Goal: Find contact information: Find contact information

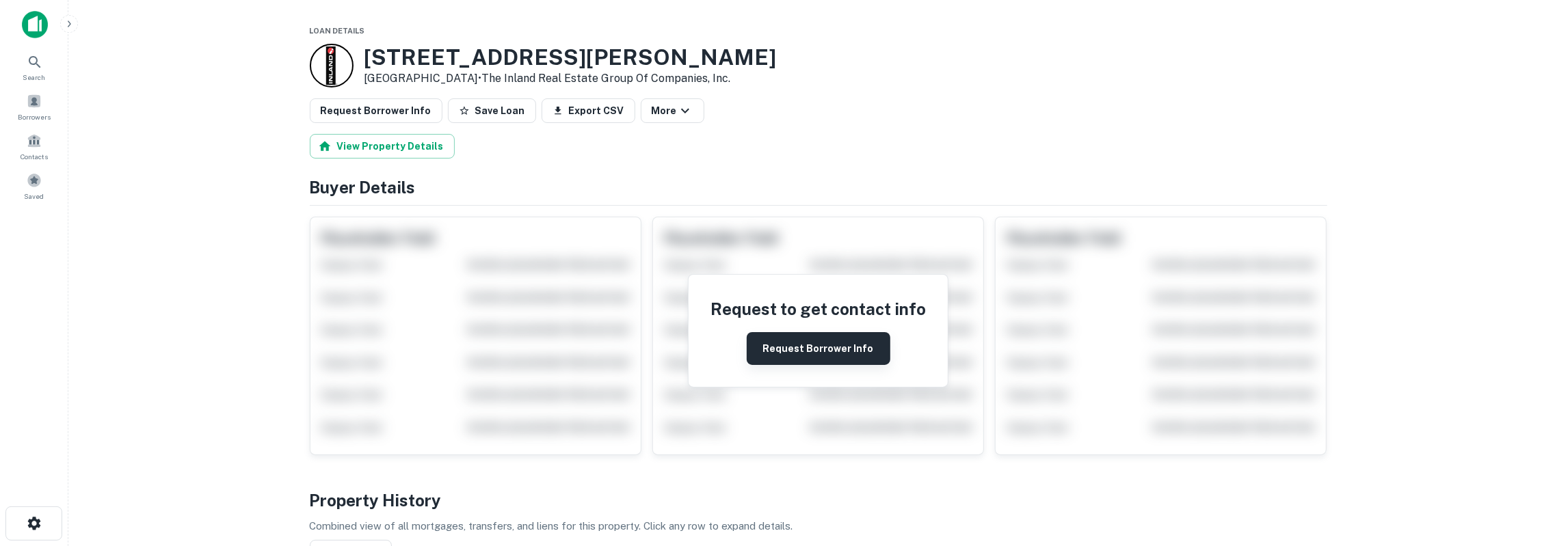
click at [806, 338] on button "Request Borrower Info" at bounding box center [818, 348] width 144 height 33
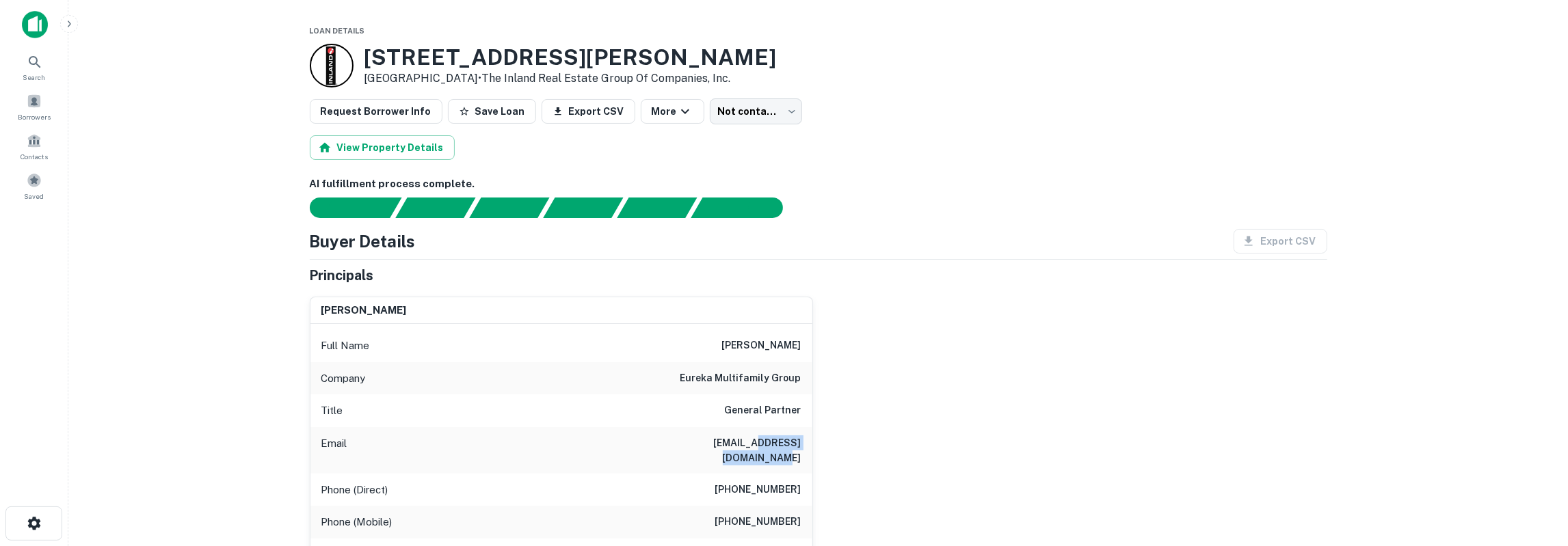
drag, startPoint x: 711, startPoint y: 441, endPoint x: 799, endPoint y: 444, distance: 88.1
click at [799, 444] on h6 "rcampos@eurekaholdings.com" at bounding box center [719, 450] width 164 height 30
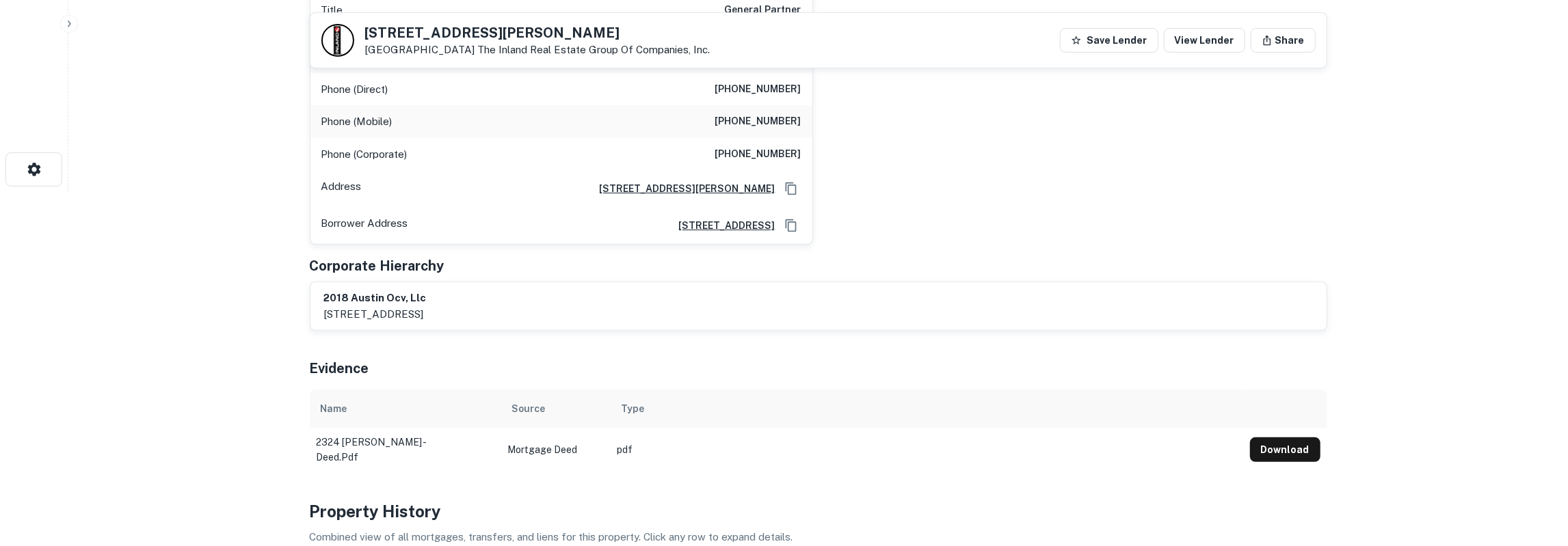
scroll to position [355, 0]
click at [799, 177] on button "Copy Address" at bounding box center [791, 187] width 20 height 20
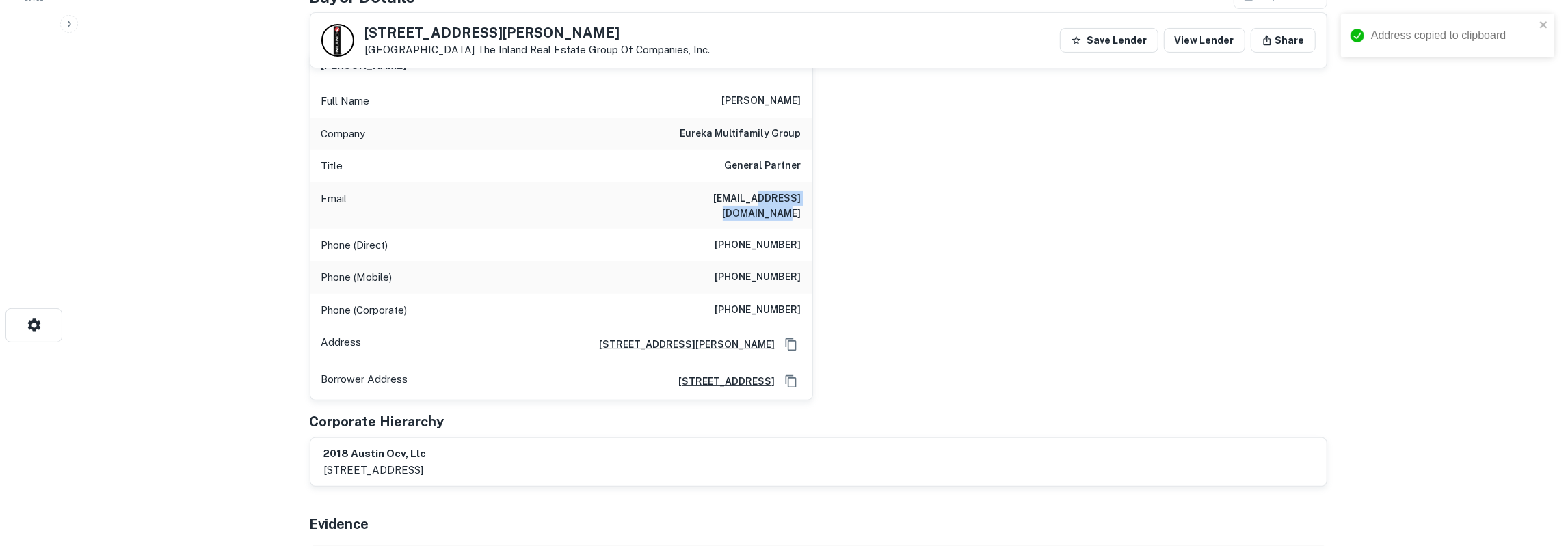
scroll to position [142, 0]
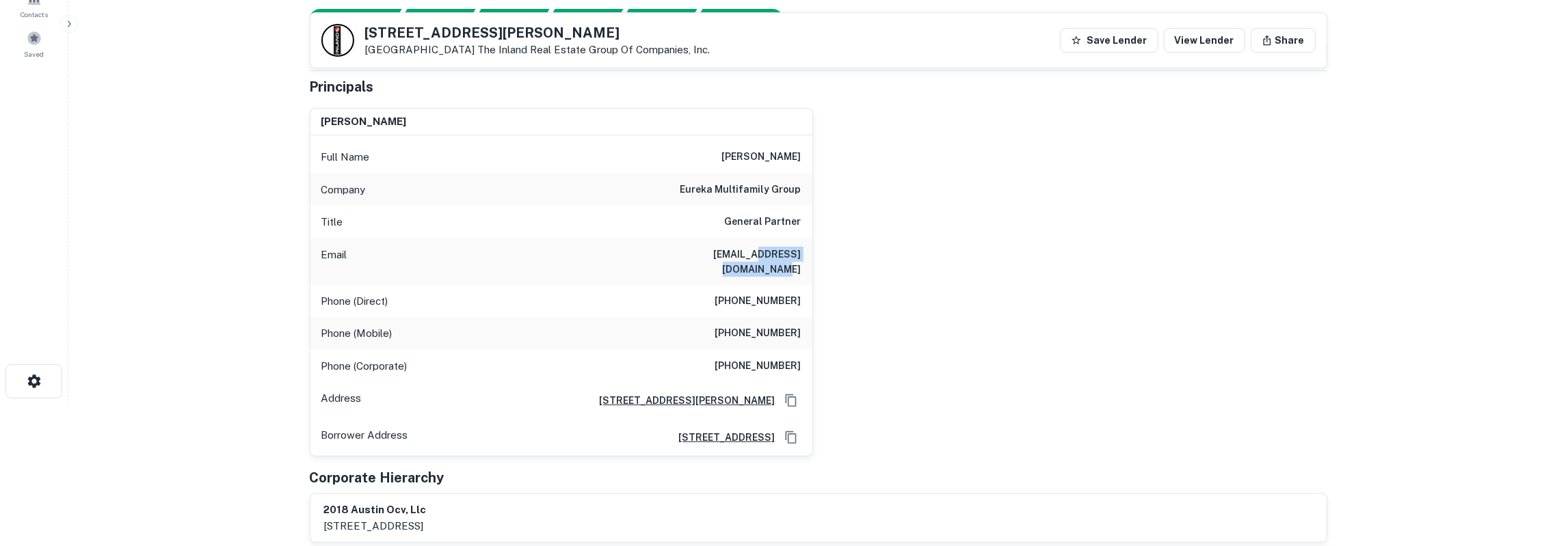
click at [766, 258] on h6 "rcampos@eurekaholdings.com" at bounding box center [719, 261] width 164 height 30
click at [766, 253] on h6 "rcampos@eurekaholdings.com" at bounding box center [719, 261] width 164 height 30
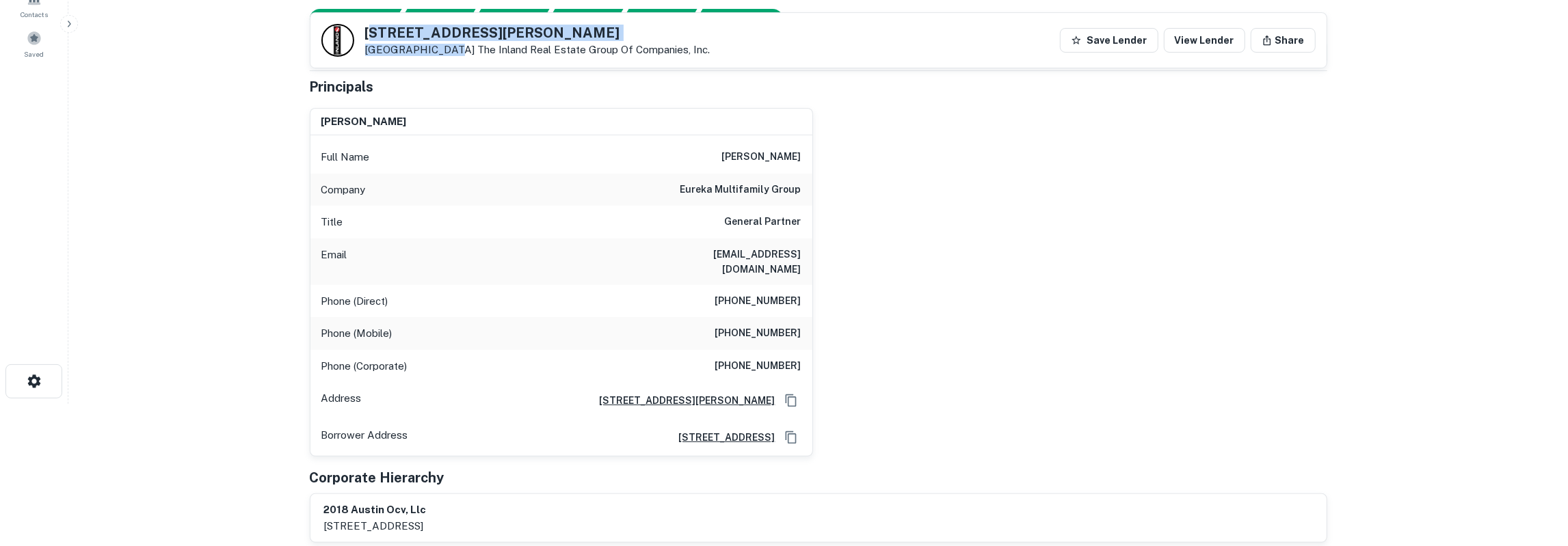
drag, startPoint x: 369, startPoint y: 31, endPoint x: 440, endPoint y: 44, distance: 72.2
click at [440, 44] on div "2324 Wilson St Austin, TX 78704 The Inland Real Estate Group Of Companies, Inc." at bounding box center [538, 41] width 345 height 30
drag, startPoint x: 367, startPoint y: 32, endPoint x: 447, endPoint y: 46, distance: 81.2
click at [447, 46] on div "2324 Wilson St Austin, TX 78704 The Inland Real Estate Group Of Companies, Inc." at bounding box center [538, 41] width 345 height 30
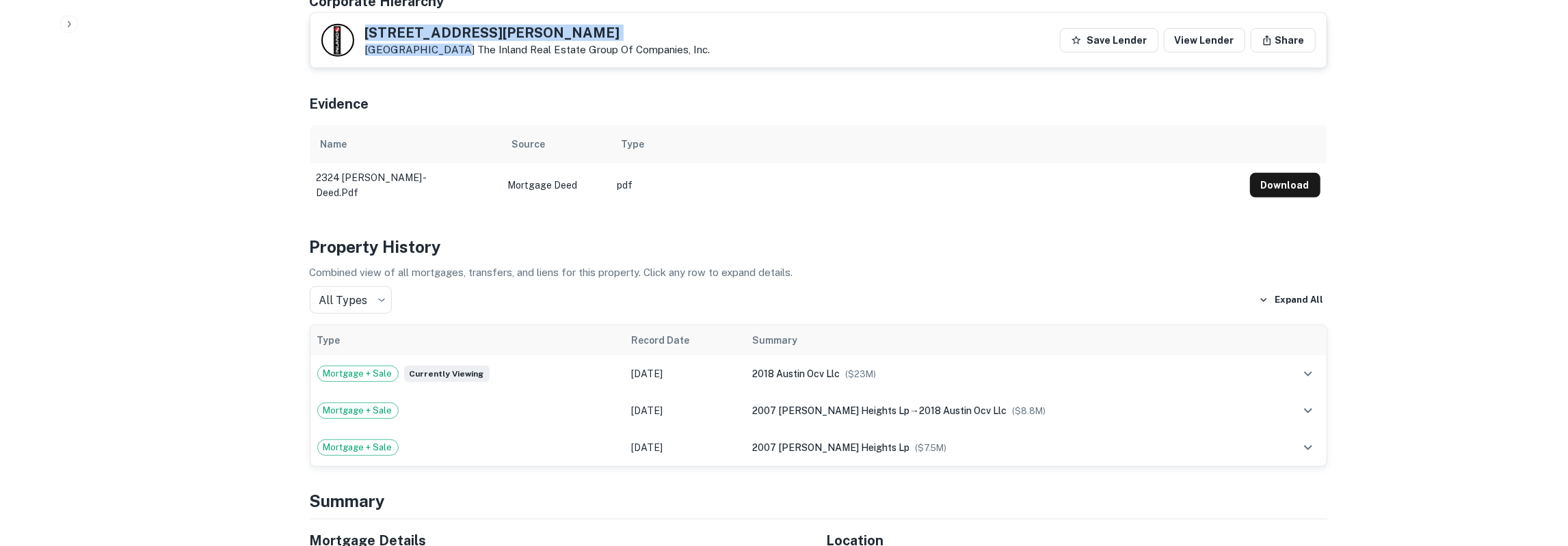
scroll to position [639, 0]
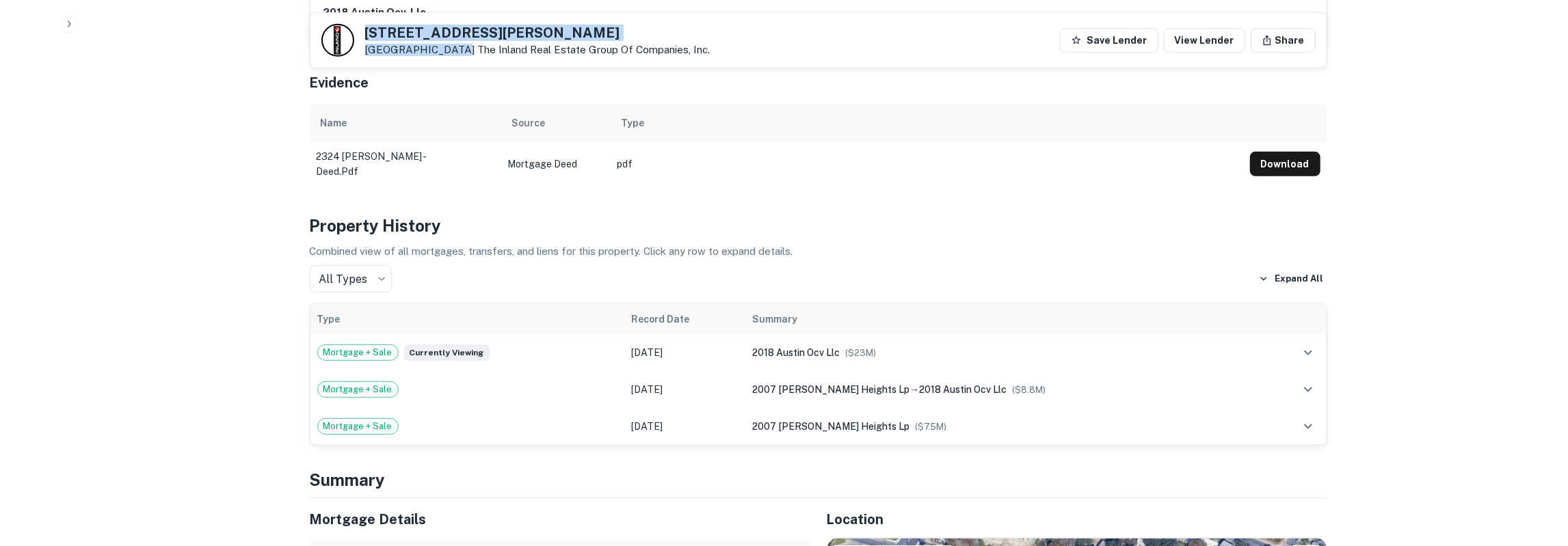
click at [378, 33] on h5 "2324 Wilson St" at bounding box center [538, 32] width 345 height 13
drag, startPoint x: 367, startPoint y: 32, endPoint x: 719, endPoint y: 50, distance: 352.5
click at [719, 50] on div "2324 Wilson St Austin, TX 78704 The Inland Real Estate Group Of Companies, Inc.…" at bounding box center [818, 41] width 1016 height 55
copy div "2324 Wilson St Austin, TX 78704 The Inland Real Estate Group Of Companies, Inc."
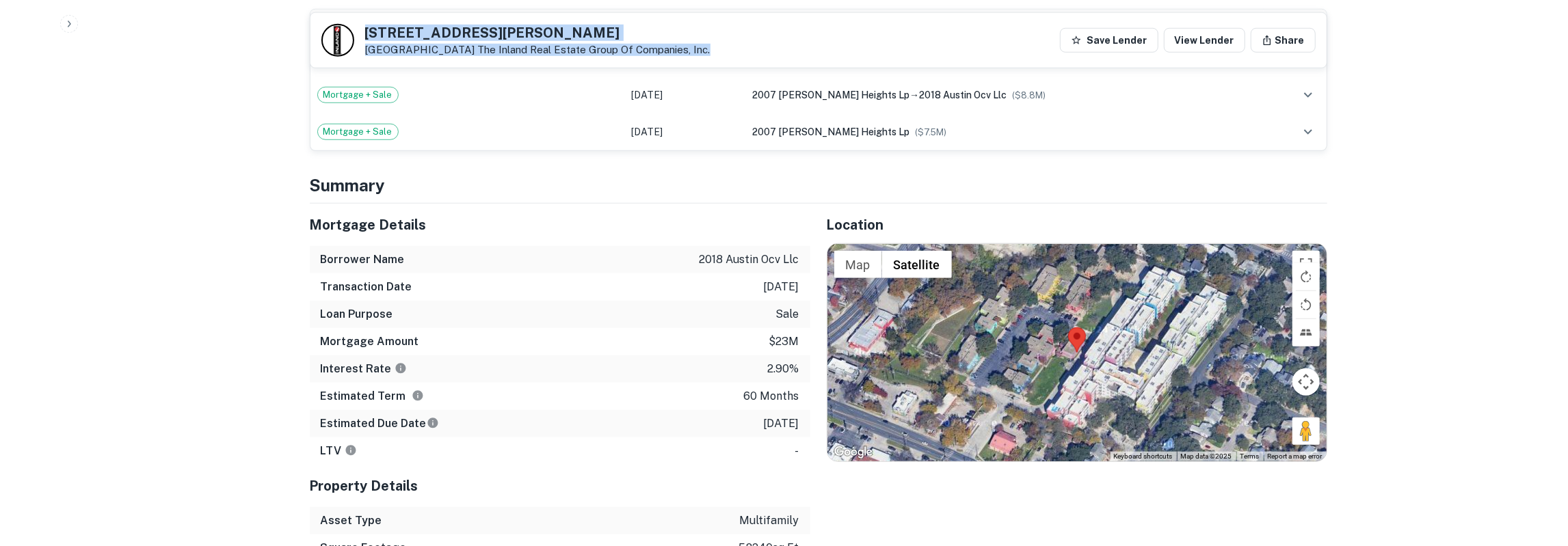
scroll to position [995, 0]
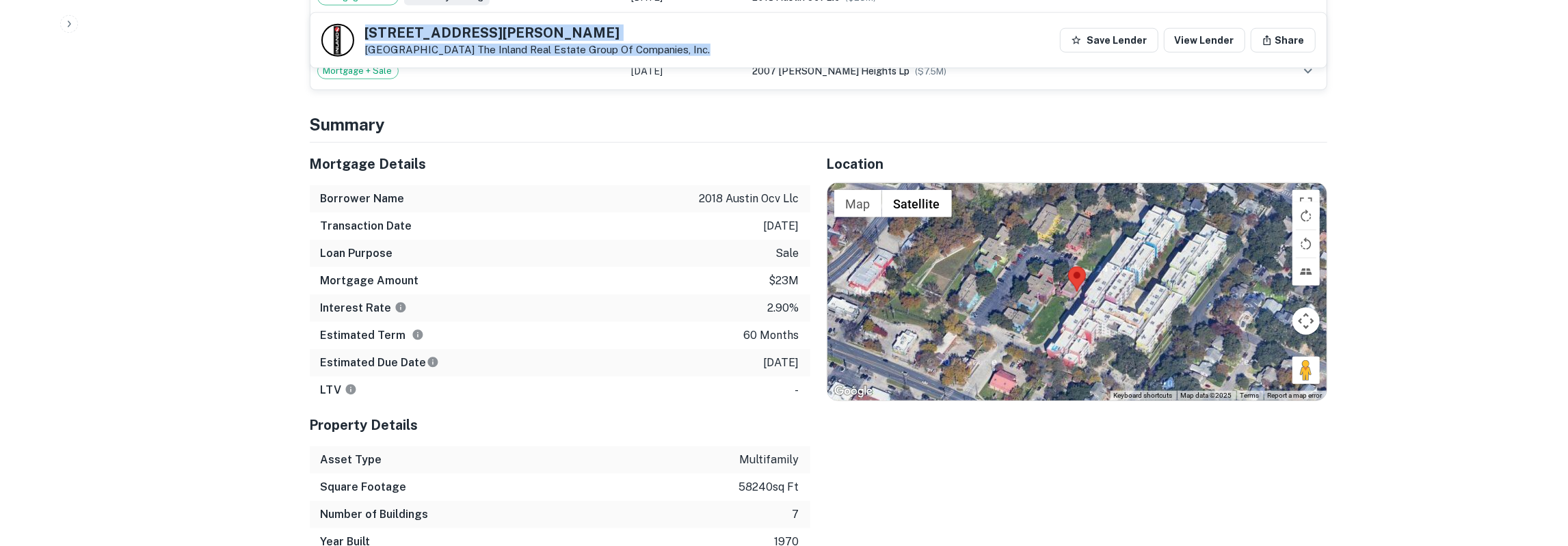
drag, startPoint x: 309, startPoint y: 145, endPoint x: 799, endPoint y: 342, distance: 528.1
click at [799, 342] on div "Mortgage Details Borrower Name 2018 austin ocv llc Transaction Date 6/8/2021 Lo…" at bounding box center [552, 349] width 517 height 413
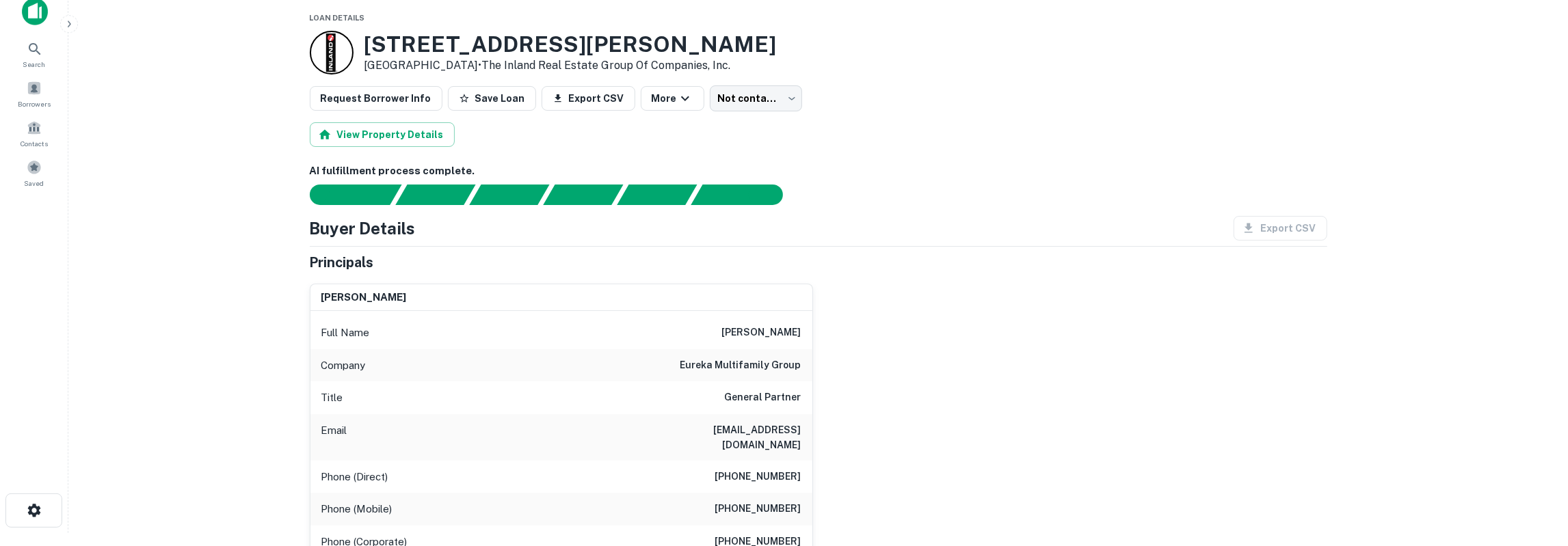
scroll to position [0, 0]
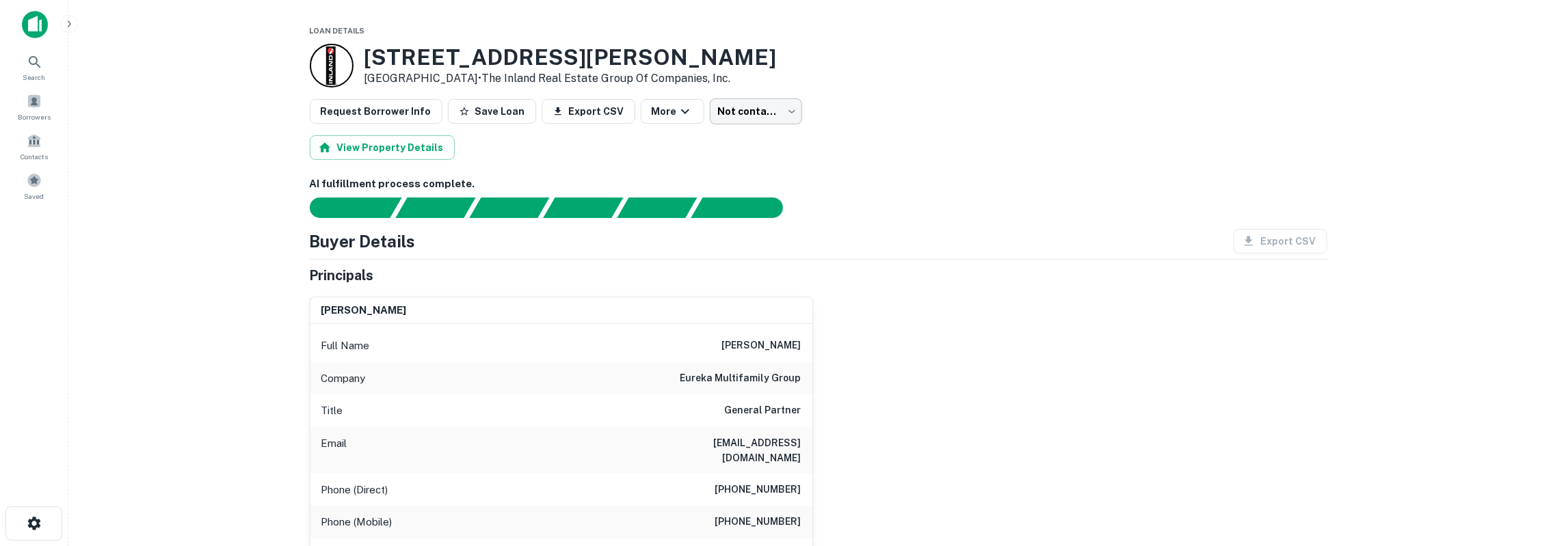
click at [758, 111] on body "Search Borrowers Contacts Saved Loan Details 2324 Wilson St Austin, TX 78704 • …" at bounding box center [784, 273] width 1568 height 546
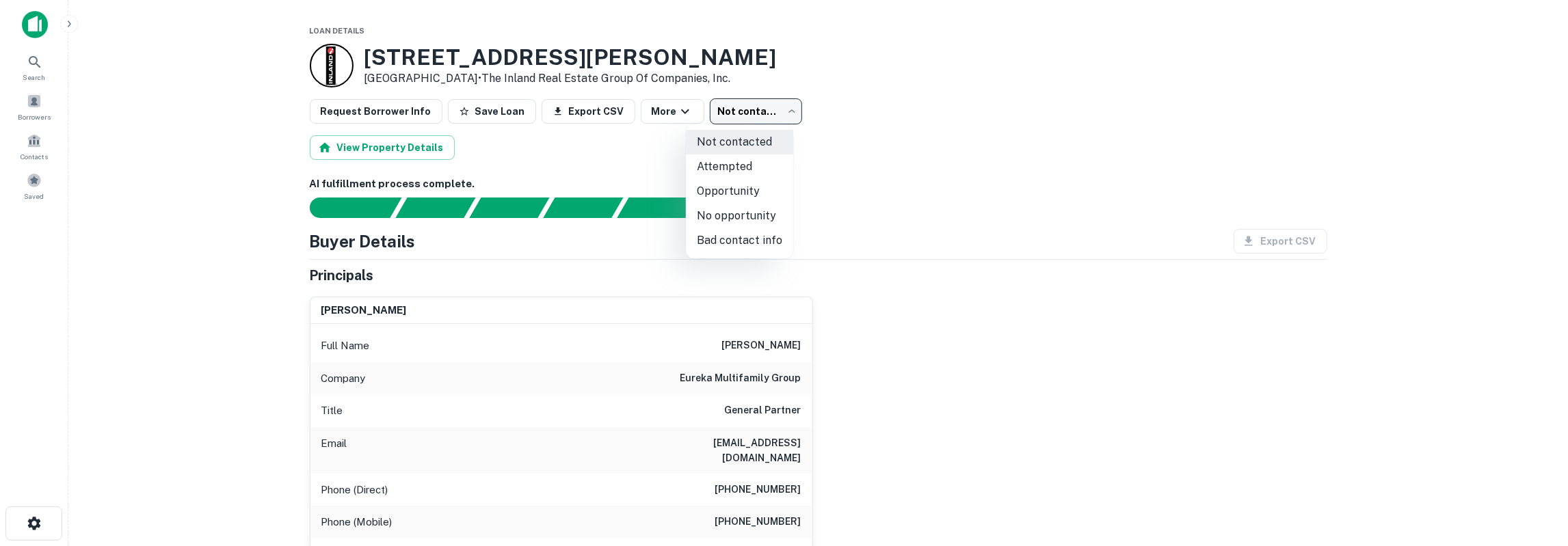
click at [738, 166] on li "Attempted" at bounding box center [739, 166] width 108 height 24
type input "*********"
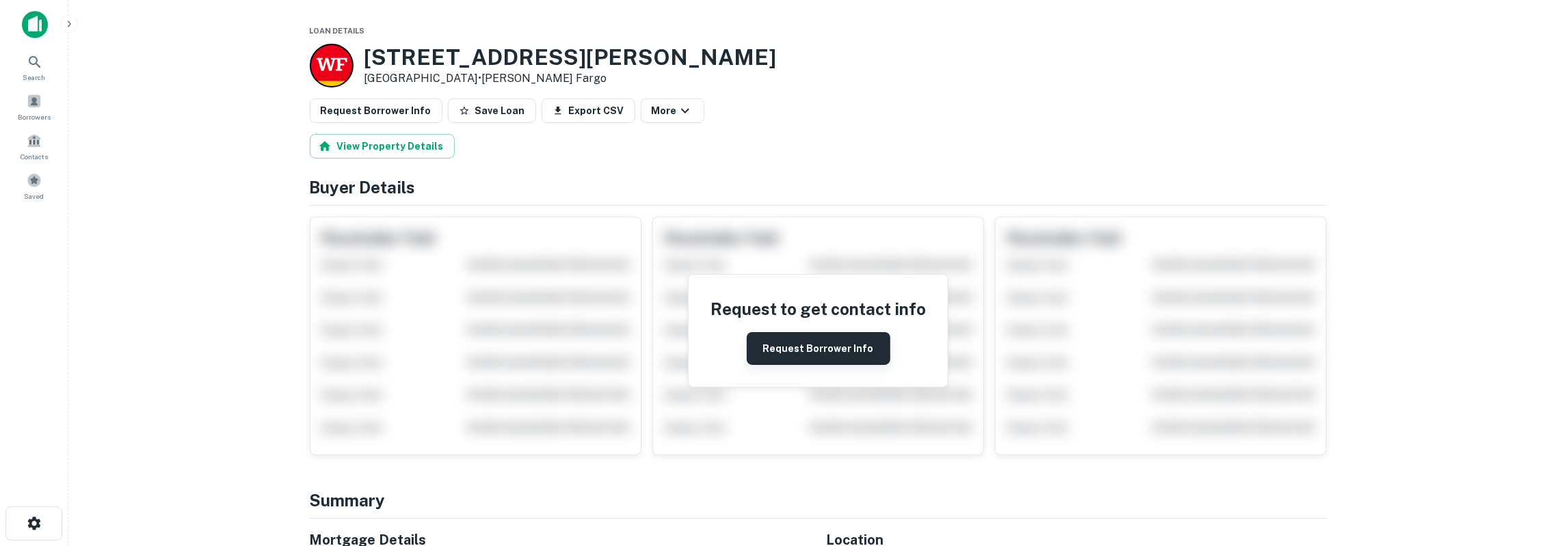
click at [817, 349] on button "Request Borrower Info" at bounding box center [818, 348] width 144 height 33
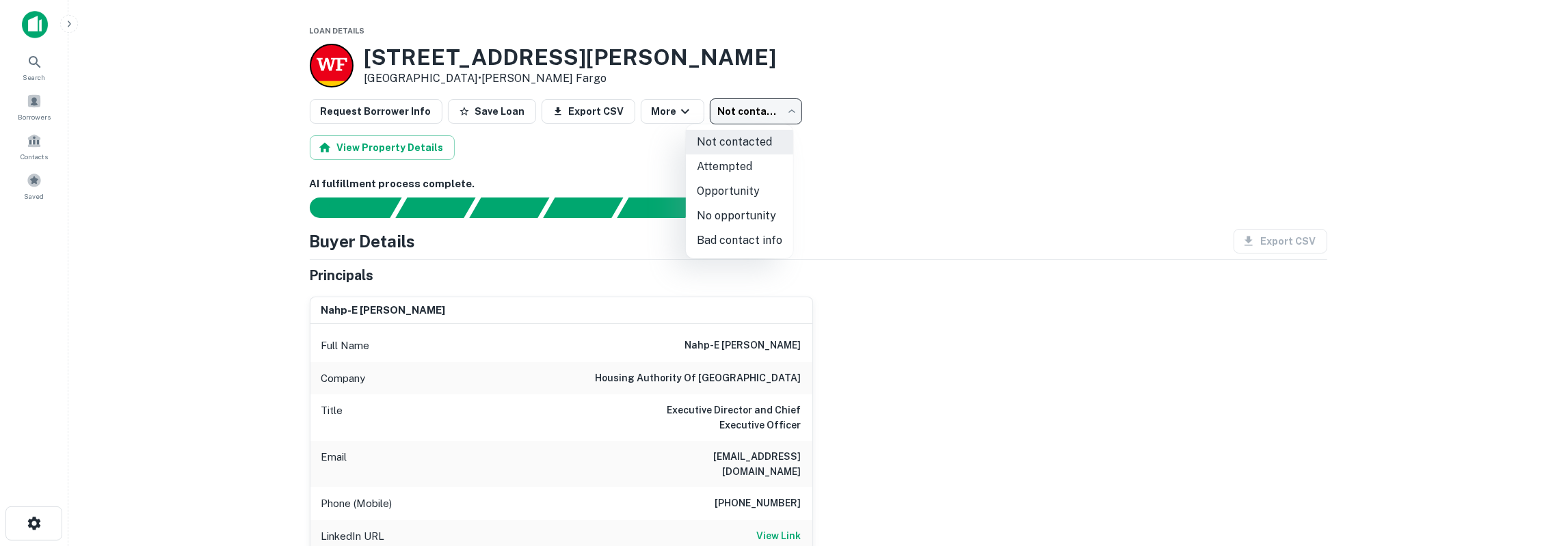
click at [744, 107] on body "Search Borrowers Contacts Saved Loan Details 7733 Burleson Rd Leander, TX 78645…" at bounding box center [784, 273] width 1568 height 546
click at [741, 209] on li "No opportunity" at bounding box center [739, 215] width 108 height 24
type input "**********"
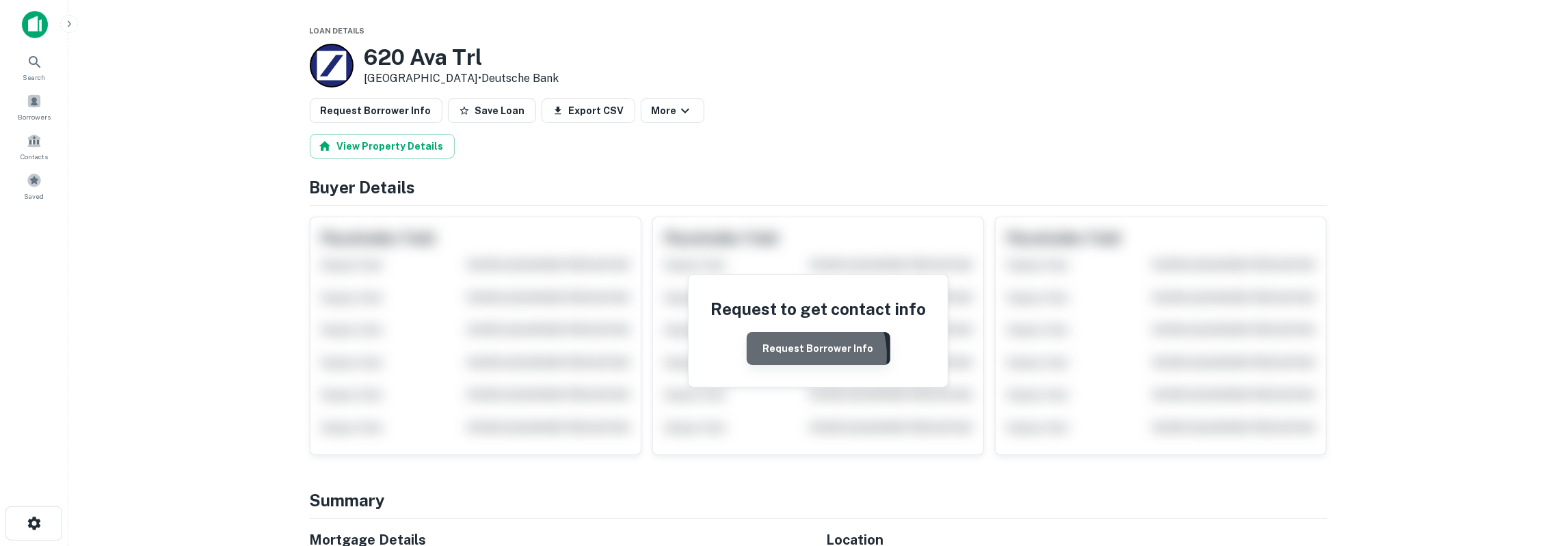
click at [802, 354] on button "Request Borrower Info" at bounding box center [818, 348] width 144 height 33
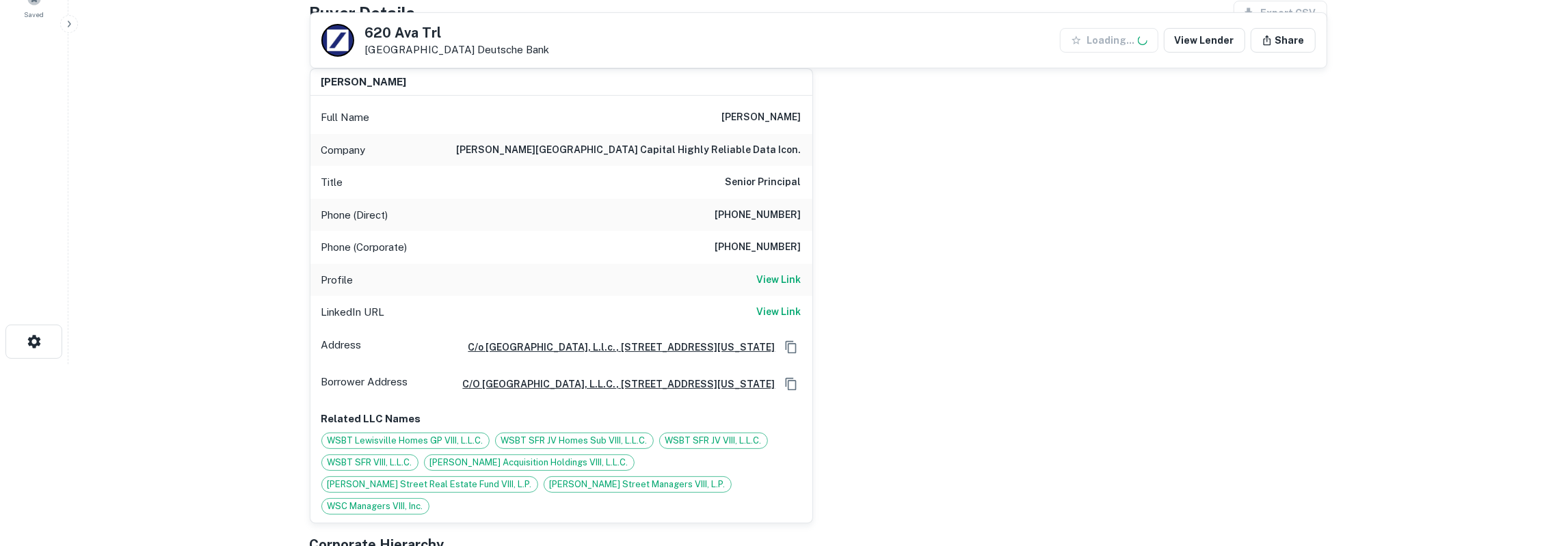
scroll to position [213, 0]
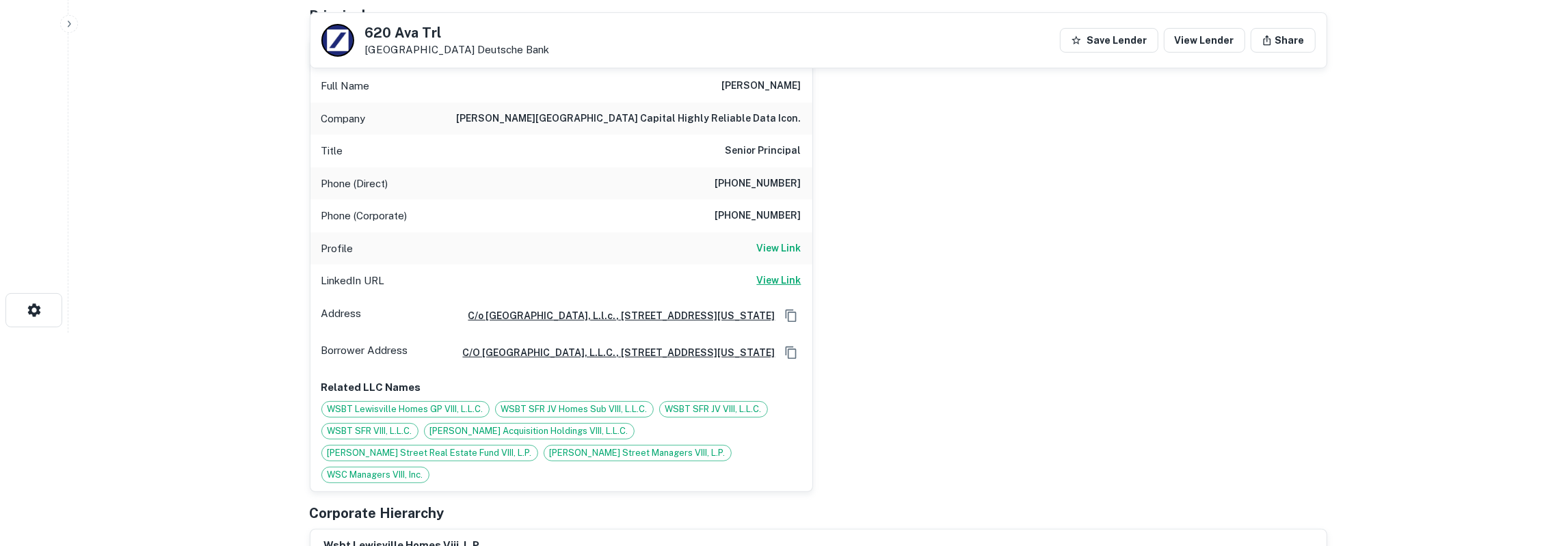
click at [779, 276] on h6 "View Link" at bounding box center [779, 279] width 45 height 15
click at [797, 241] on h6 "View Link" at bounding box center [779, 248] width 45 height 15
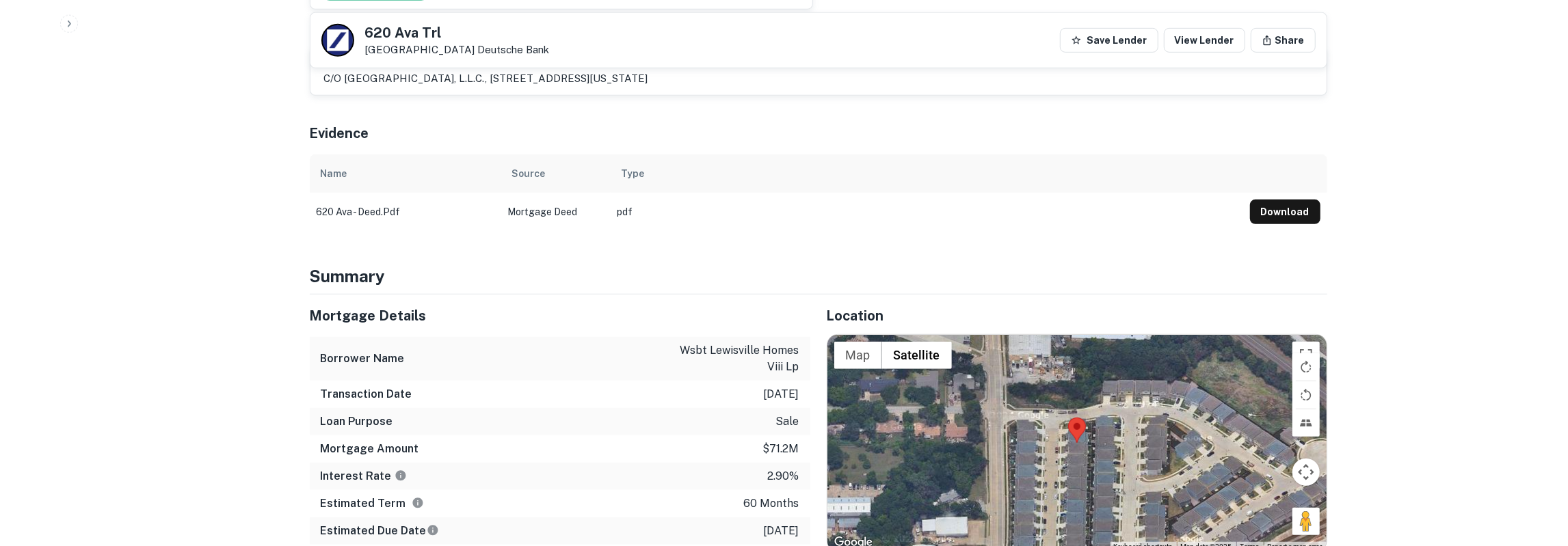
scroll to position [711, 0]
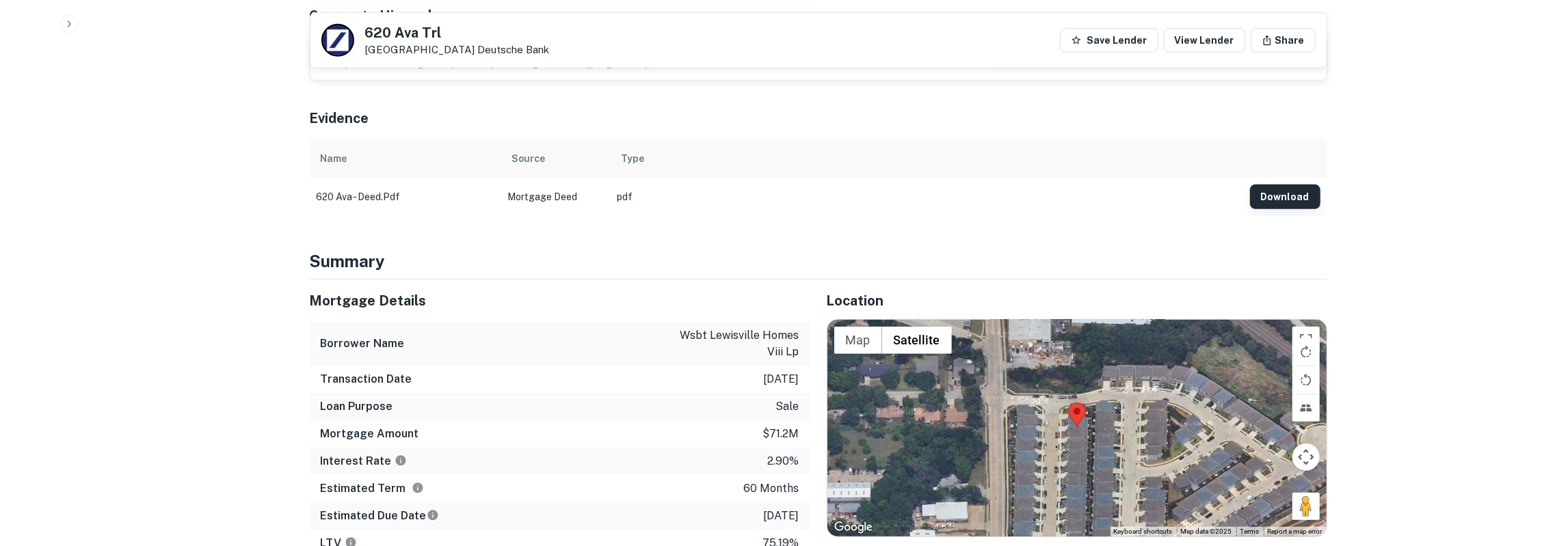
click at [1272, 198] on button "Download" at bounding box center [1285, 196] width 71 height 24
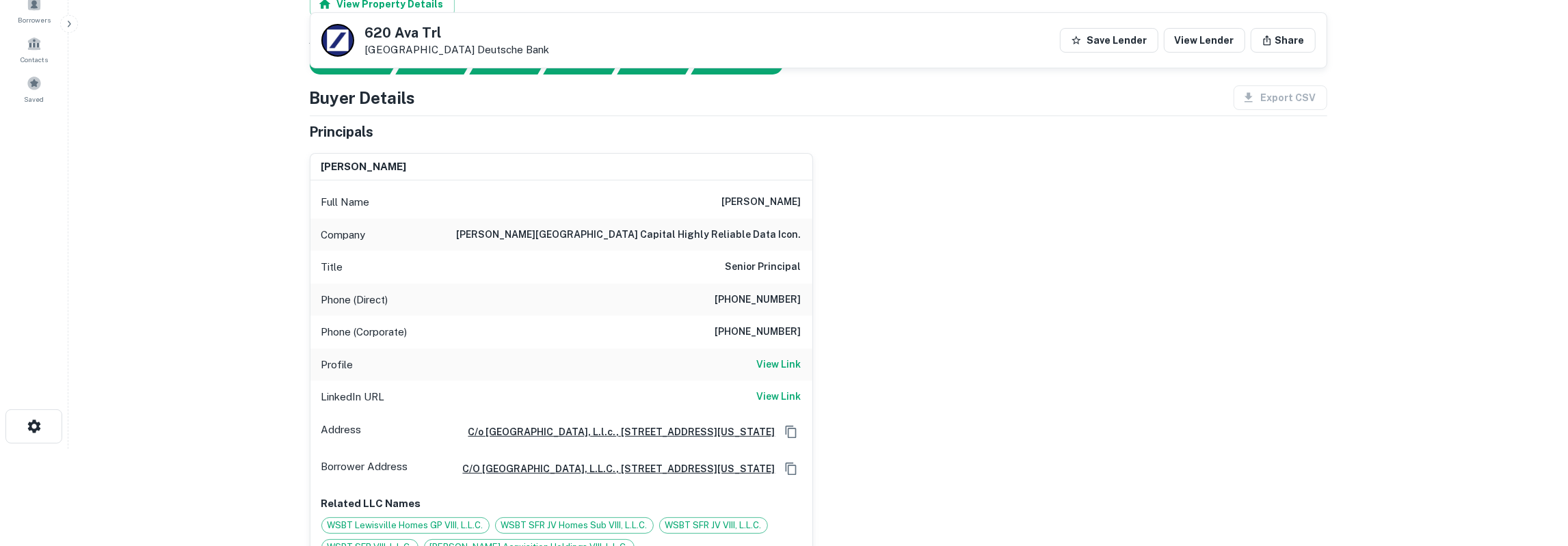
scroll to position [71, 0]
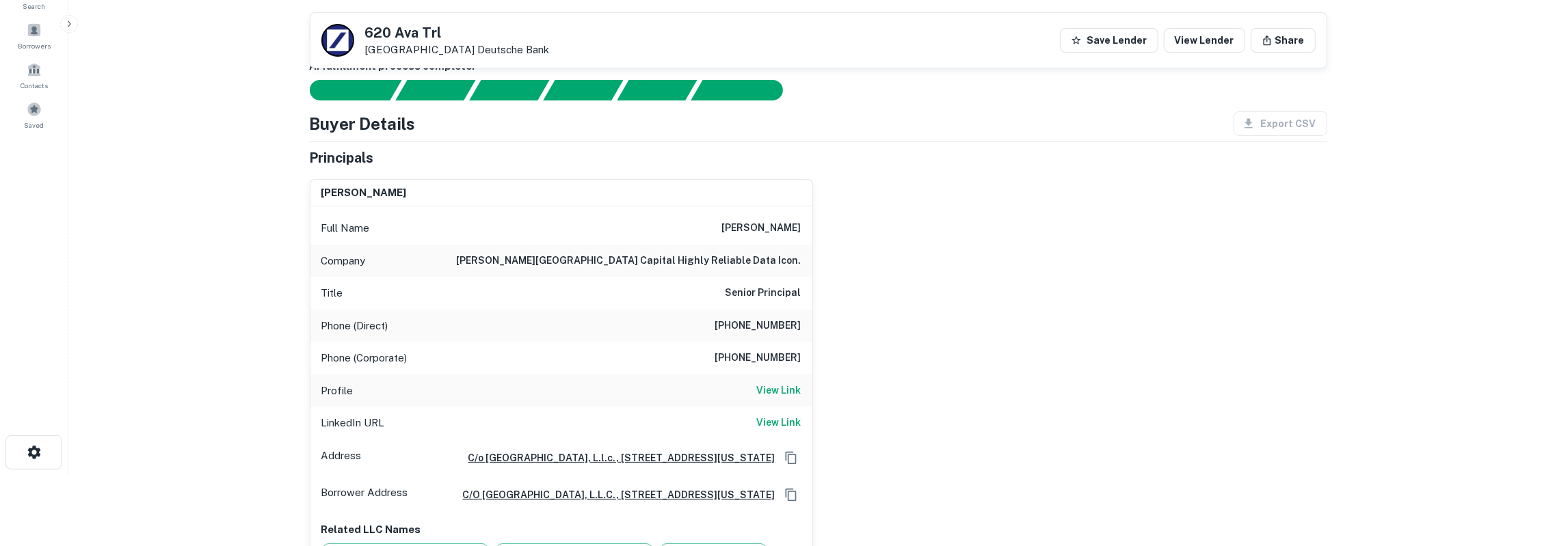
click at [766, 230] on h6 "laura weidow" at bounding box center [762, 228] width 79 height 16
drag, startPoint x: 366, startPoint y: 29, endPoint x: 463, endPoint y: 50, distance: 99.2
click at [463, 50] on div "620 Ava Trl Lewisville, TX 75057 Deutsche Bank" at bounding box center [457, 41] width 185 height 30
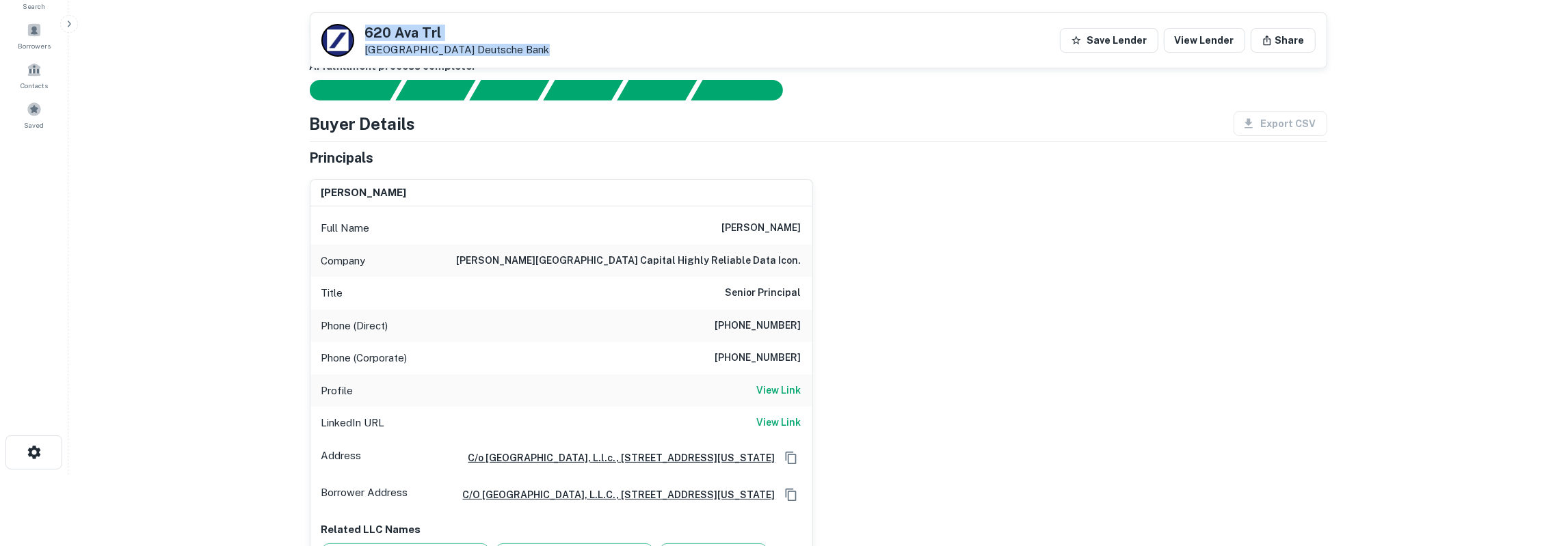
drag, startPoint x: 364, startPoint y: 32, endPoint x: 568, endPoint y: 49, distance: 204.7
click at [568, 49] on div "620 Ava Trl Lewisville, TX 75057 Deutsche Bank Save Lender View Lender Share" at bounding box center [818, 41] width 1016 height 55
copy div "620 Ava Trl Lewisville, TX 75057 Deutsche Bank"
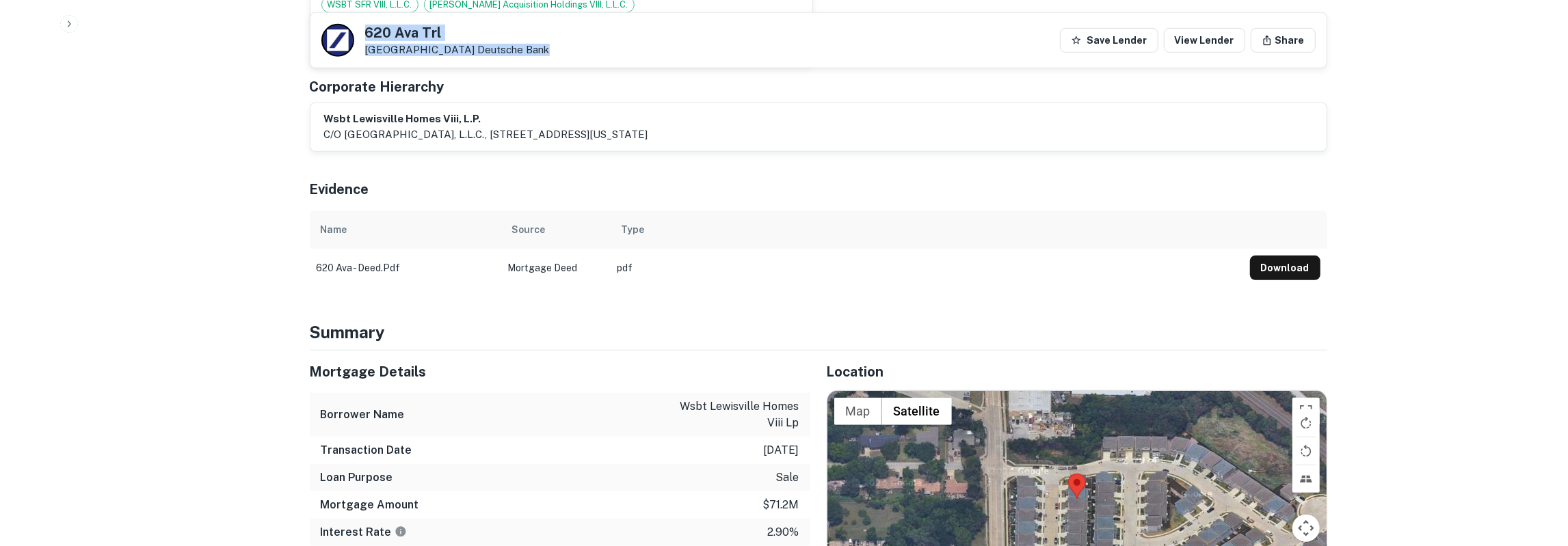
scroll to position [923, 0]
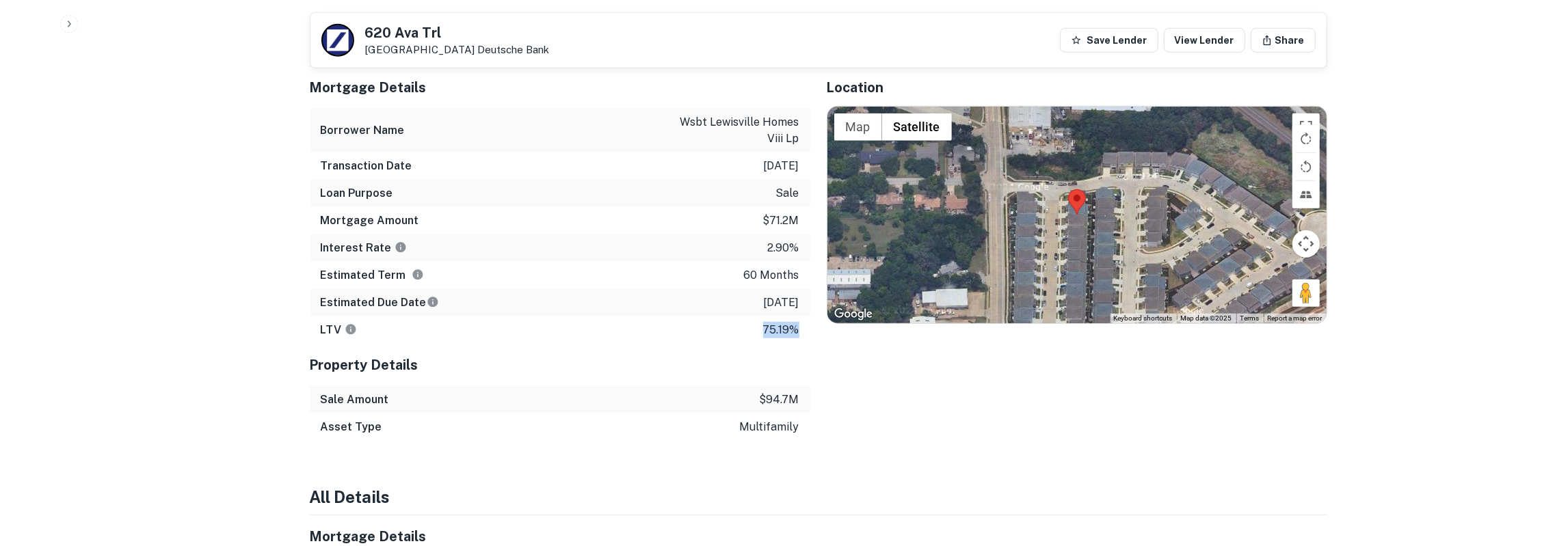
drag, startPoint x: 311, startPoint y: 83, endPoint x: 806, endPoint y: 330, distance: 553.2
click at [806, 330] on div "Mortgage Details Borrower Name wsbt lewisville homes viii lp Transaction Date 6…" at bounding box center [559, 205] width 500 height 278
click at [700, 253] on div "Interest Rate 2.90%" at bounding box center [559, 248] width 500 height 27
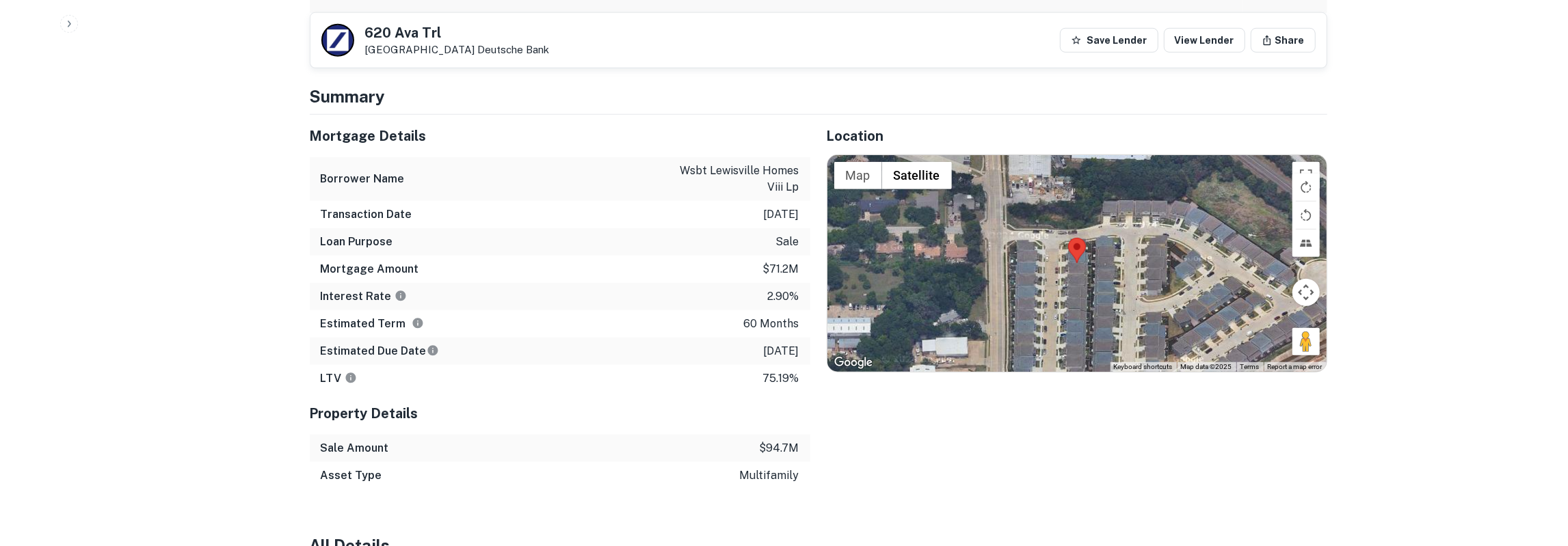
scroll to position [853, 0]
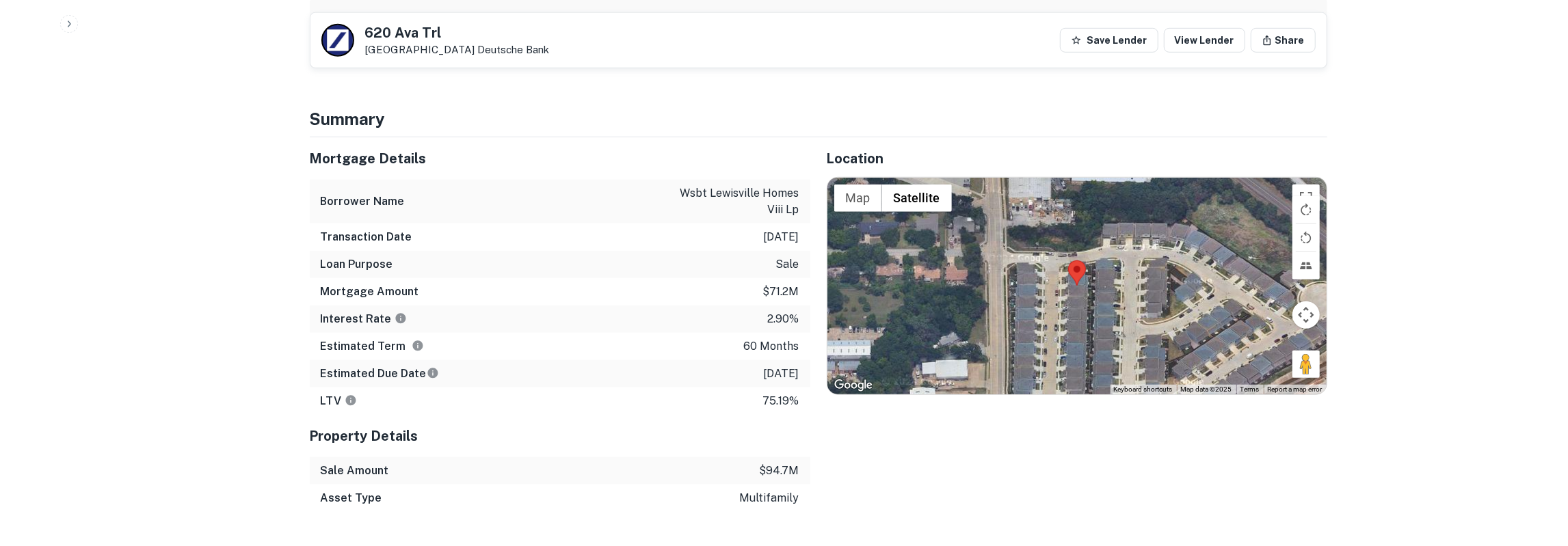
click at [425, 35] on h5 "620 Ava Trl" at bounding box center [457, 32] width 185 height 13
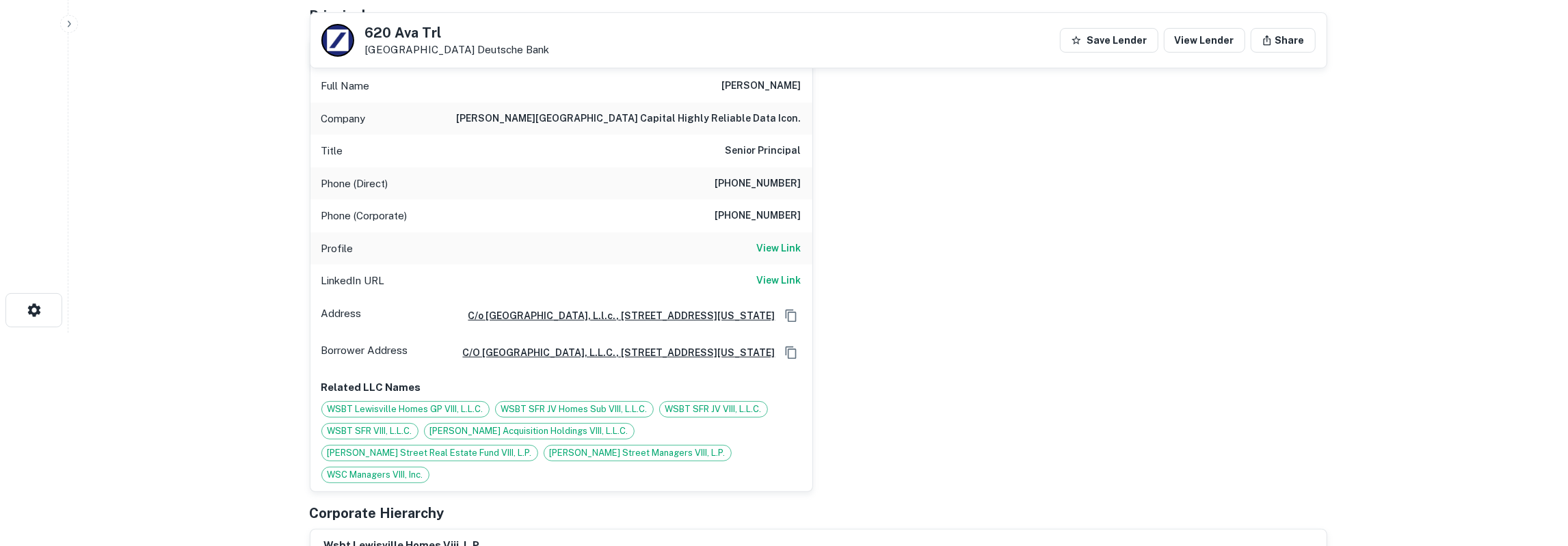
scroll to position [0, 0]
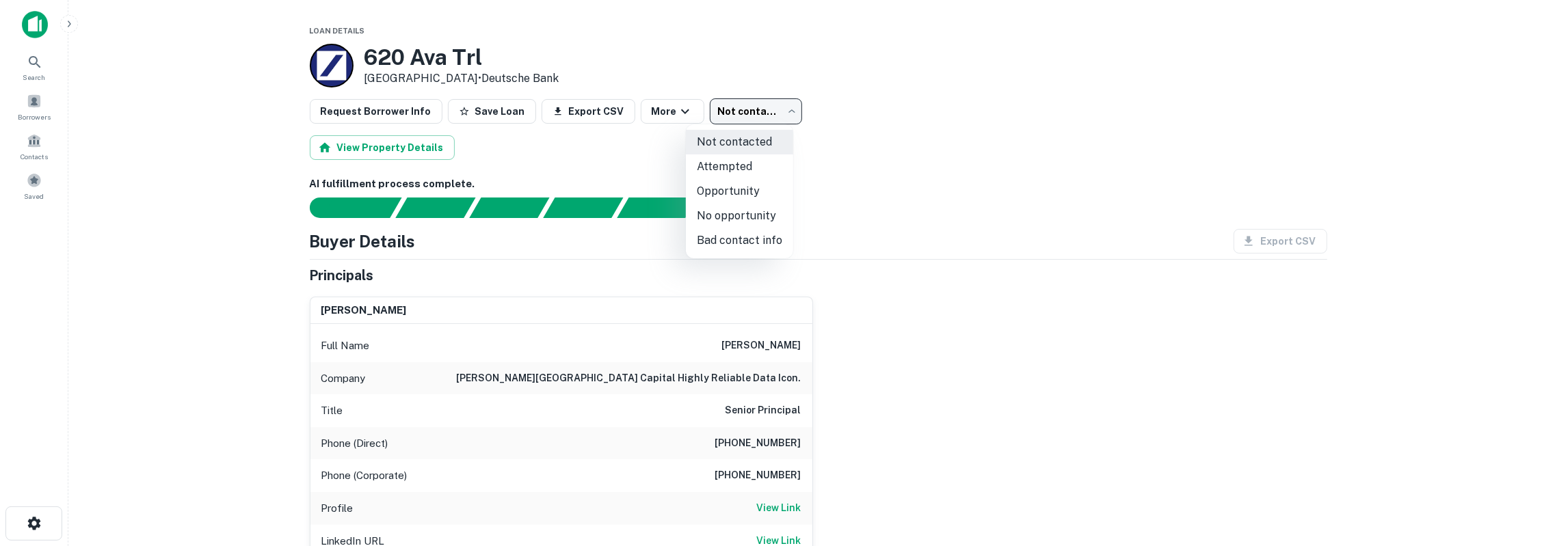
click at [755, 116] on body "Search Borrowers Contacts Saved Loan Details 620 Ava Trl Lewisville, TX 75057 •…" at bounding box center [784, 273] width 1568 height 546
click at [753, 172] on li "Attempted" at bounding box center [739, 166] width 108 height 24
type input "*********"
